Goal: Navigation & Orientation: Go to known website

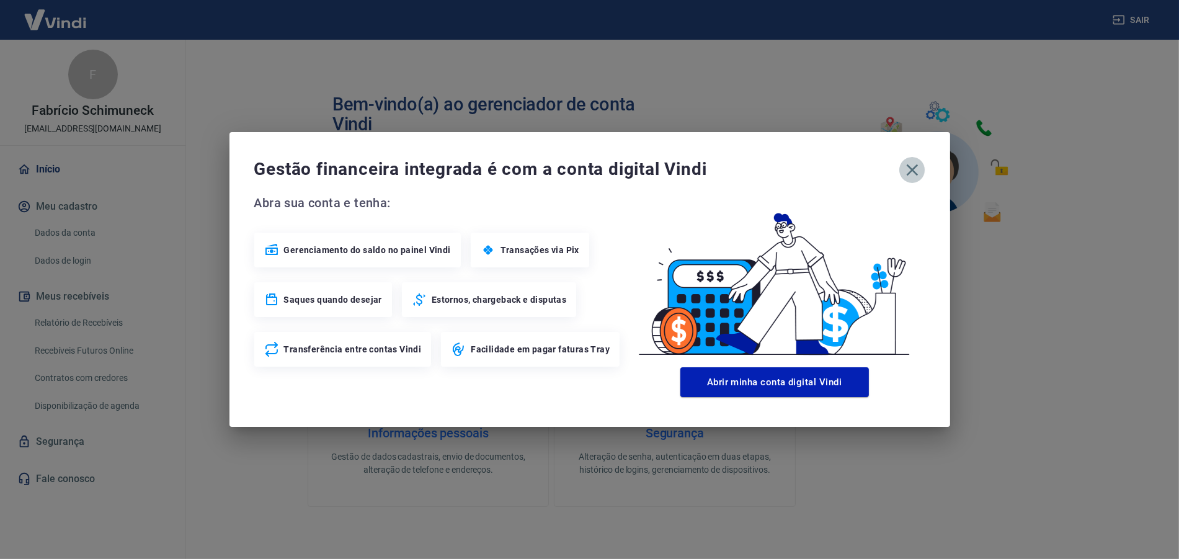
click at [917, 179] on icon "button" at bounding box center [913, 170] width 20 height 20
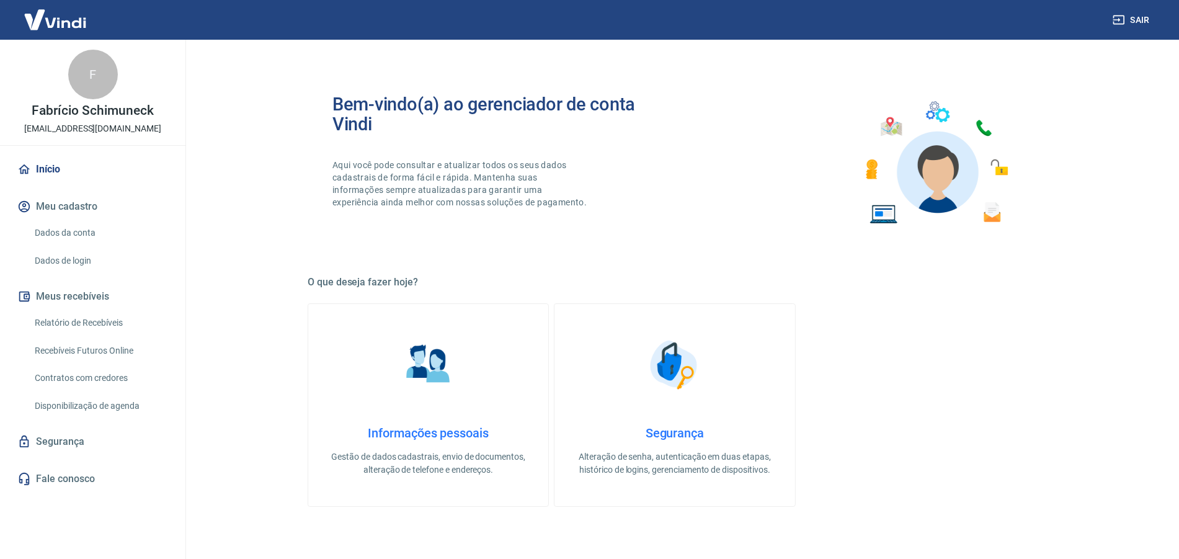
click at [914, 186] on div "Gestão financeira integrada é com a conta digital Vindi Abra sua conta e tenha:…" at bounding box center [590, 279] width 721 height 295
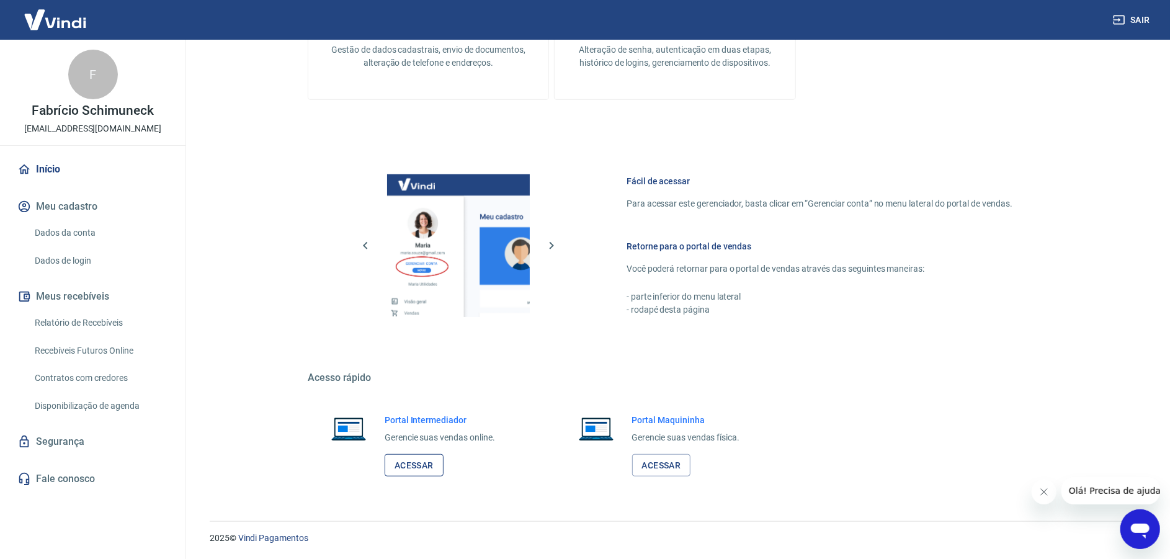
click at [414, 465] on link "Acessar" at bounding box center [414, 465] width 59 height 23
